Goal: Information Seeking & Learning: Learn about a topic

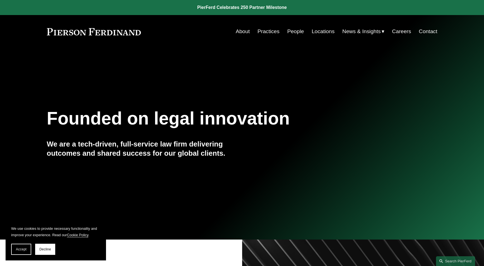
click at [266, 33] on link "Practices" at bounding box center [268, 31] width 22 height 11
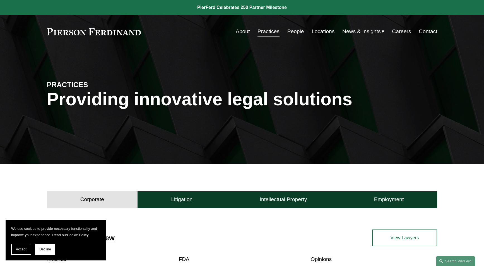
click at [300, 31] on link "People" at bounding box center [295, 31] width 17 height 11
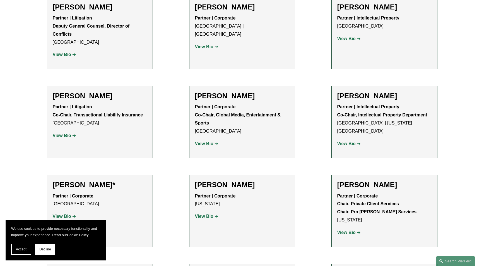
scroll to position [5856, 0]
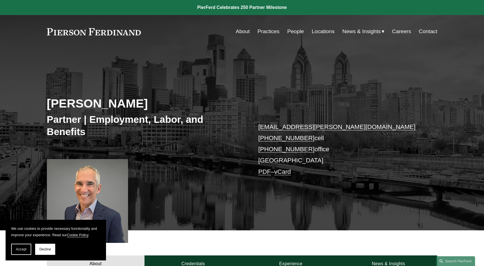
click at [325, 34] on link "Locations" at bounding box center [322, 31] width 23 height 11
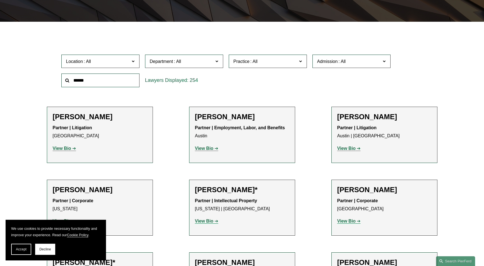
scroll to position [142, 0]
click at [110, 60] on span "Location" at bounding box center [98, 62] width 64 height 8
click at [0, 0] on link "Philadelphia" at bounding box center [0, 0] width 0 height 0
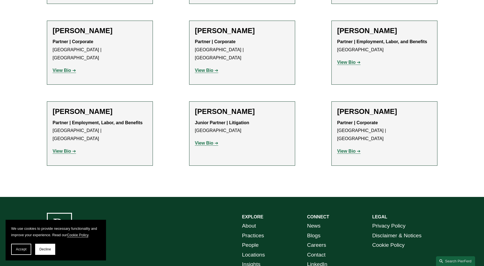
scroll to position [880, 0]
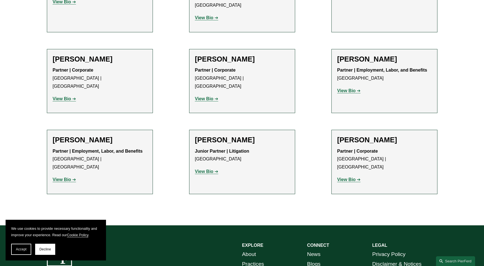
click at [202, 169] on strong "View Bio" at bounding box center [204, 171] width 18 height 5
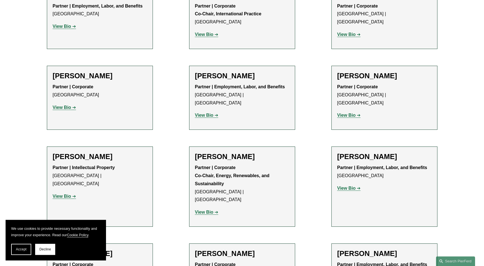
scroll to position [684, 0]
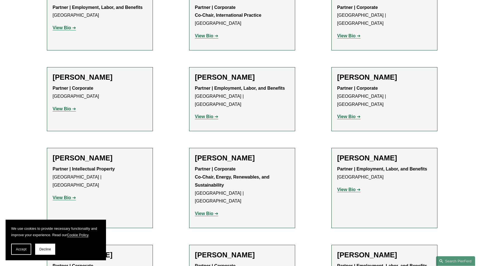
click at [65, 195] on strong "View Bio" at bounding box center [62, 197] width 18 height 5
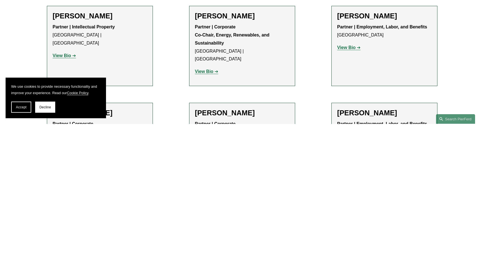
scroll to position [769, 0]
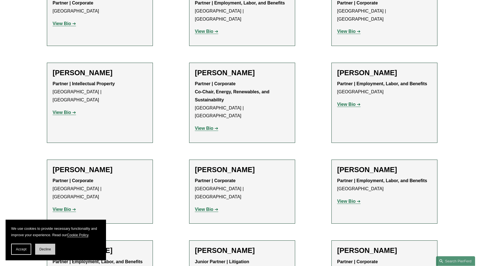
click at [45, 249] on span "Decline" at bounding box center [45, 250] width 12 height 4
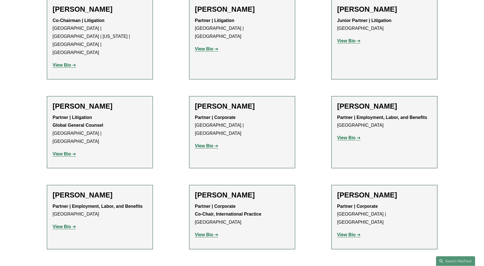
scroll to position [457, 0]
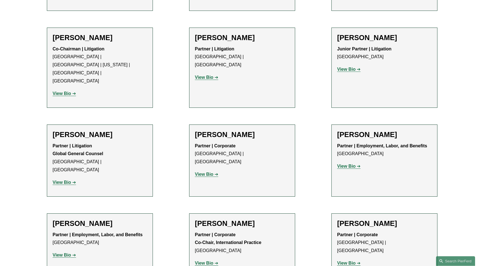
click at [347, 164] on strong "View Bio" at bounding box center [346, 166] width 18 height 5
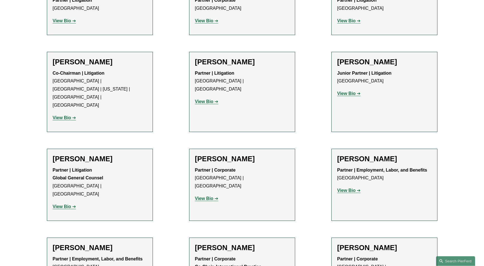
scroll to position [400, 0]
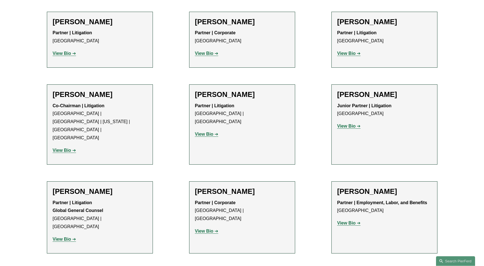
click at [61, 237] on strong "View Bio" at bounding box center [62, 239] width 18 height 5
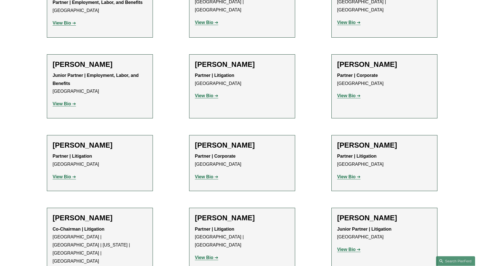
scroll to position [286, 0]
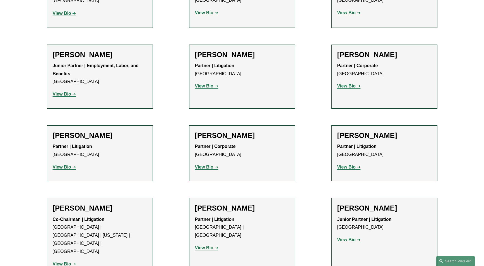
click at [346, 169] on strong "View Bio" at bounding box center [346, 167] width 18 height 5
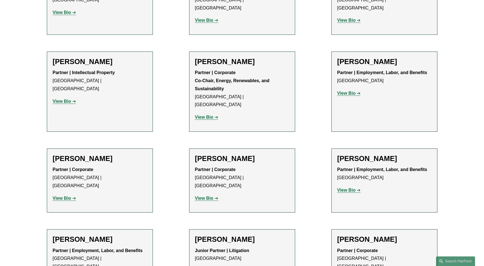
scroll to position [794, 0]
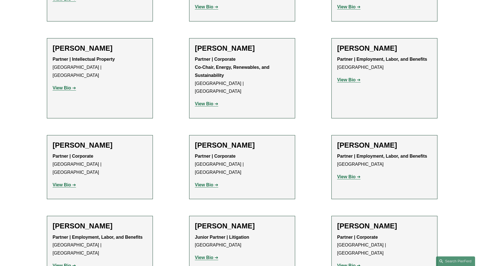
click at [67, 263] on strong "View Bio" at bounding box center [62, 265] width 18 height 5
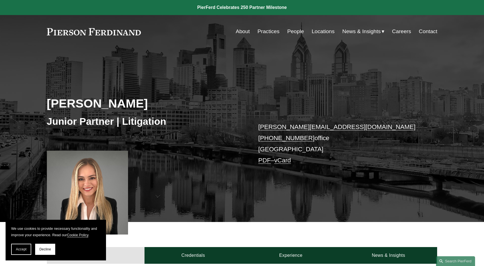
scroll to position [142, 0]
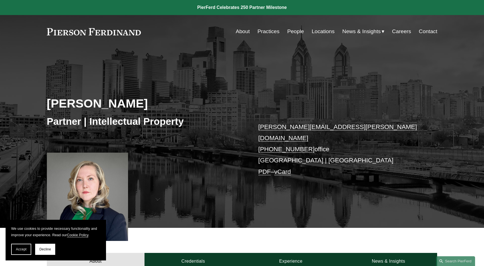
scroll to position [57, 0]
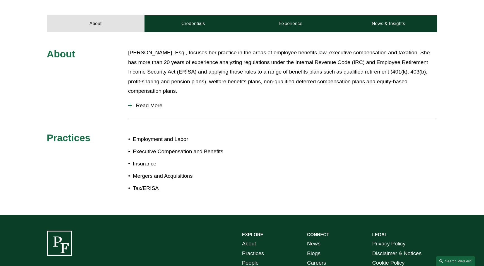
scroll to position [199, 0]
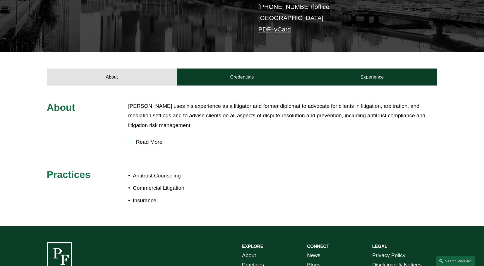
scroll to position [171, 0]
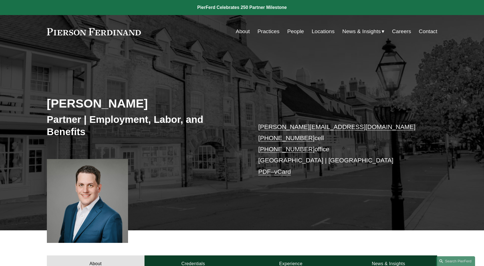
click at [399, 32] on link "Careers" at bounding box center [401, 31] width 19 height 11
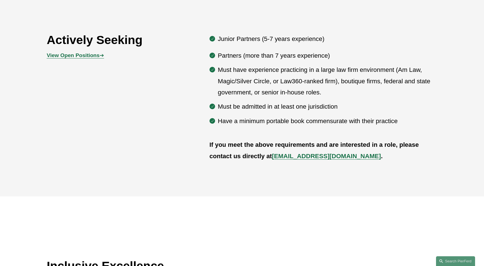
scroll to position [455, 0]
